Goal: Transaction & Acquisition: Subscribe to service/newsletter

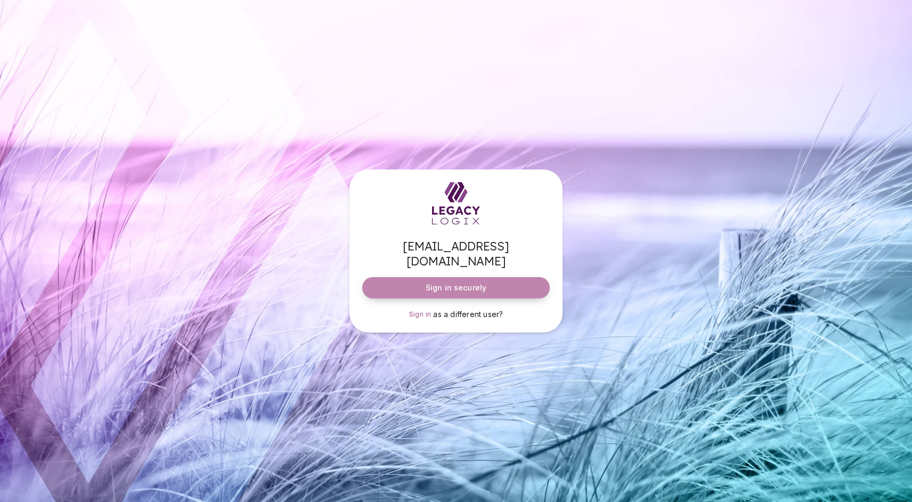
click at [469, 282] on span "Sign in securely" at bounding box center [456, 287] width 61 height 11
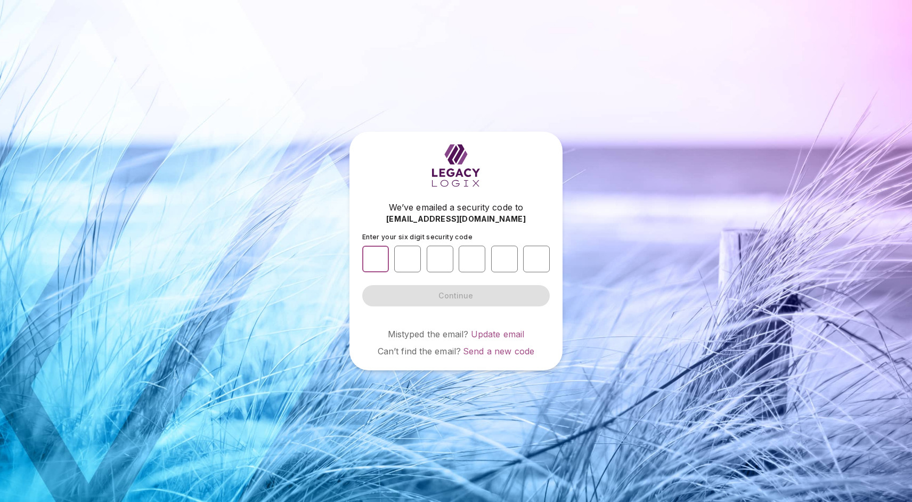
click at [377, 263] on input "number" at bounding box center [375, 259] width 27 height 27
type input "*"
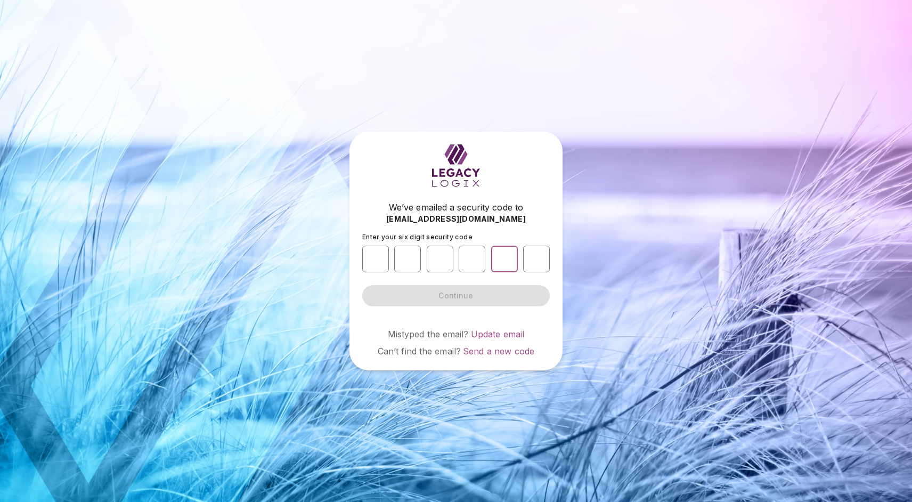
type input "*"
click at [456, 295] on button "Continue" at bounding box center [456, 295] width 188 height 21
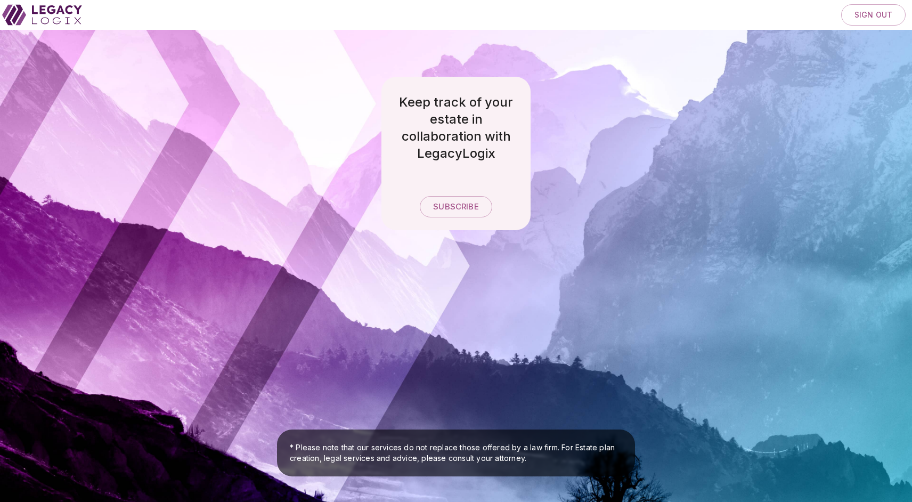
click at [53, 19] on icon at bounding box center [42, 15] width 80 height 26
click at [453, 203] on span "Subscribe" at bounding box center [455, 207] width 45 height 10
